Goal: Navigation & Orientation: Find specific page/section

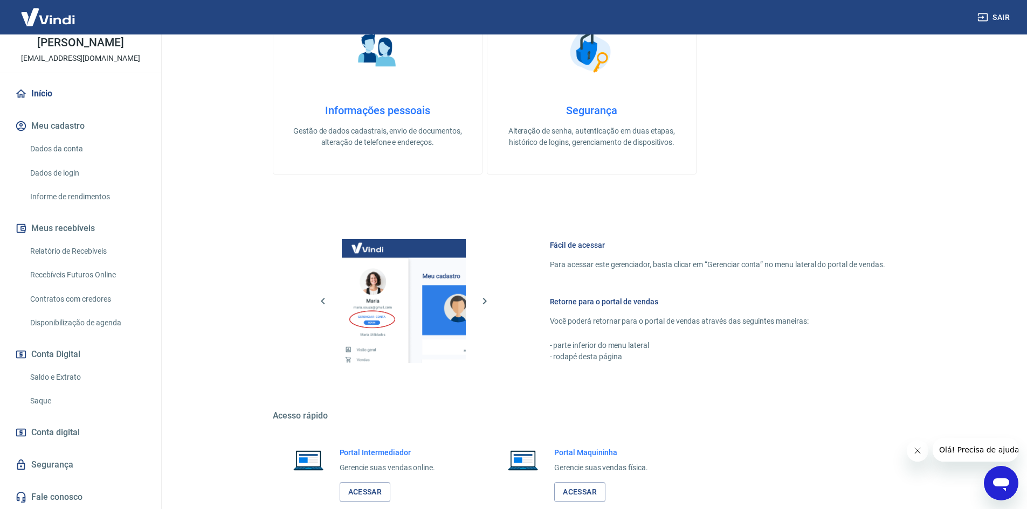
scroll to position [331, 0]
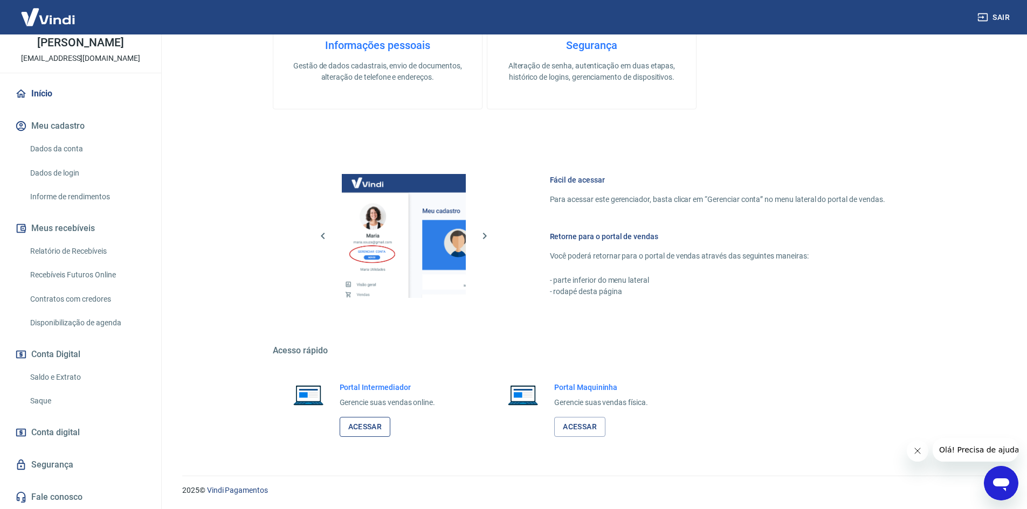
click at [344, 424] on link "Acessar" at bounding box center [365, 427] width 51 height 20
